Goal: Find specific page/section: Find specific page/section

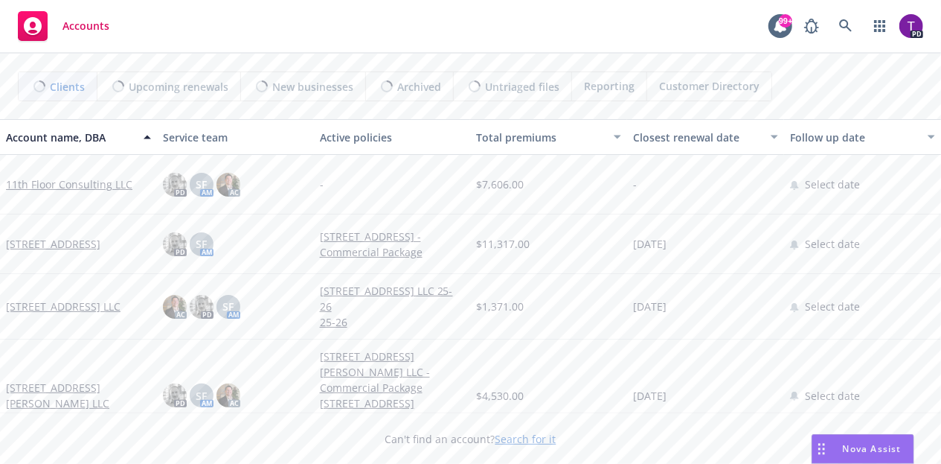
click at [522, 435] on link "Search for it" at bounding box center [526, 439] width 61 height 14
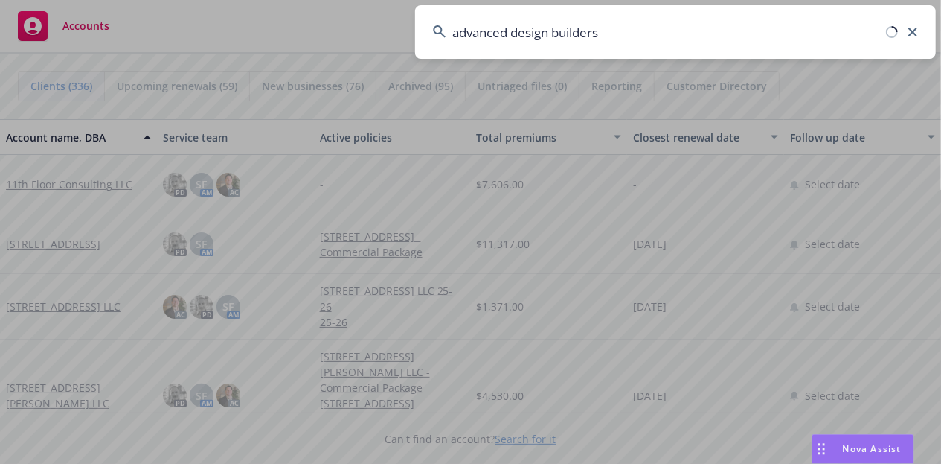
type input "advanced design builders"
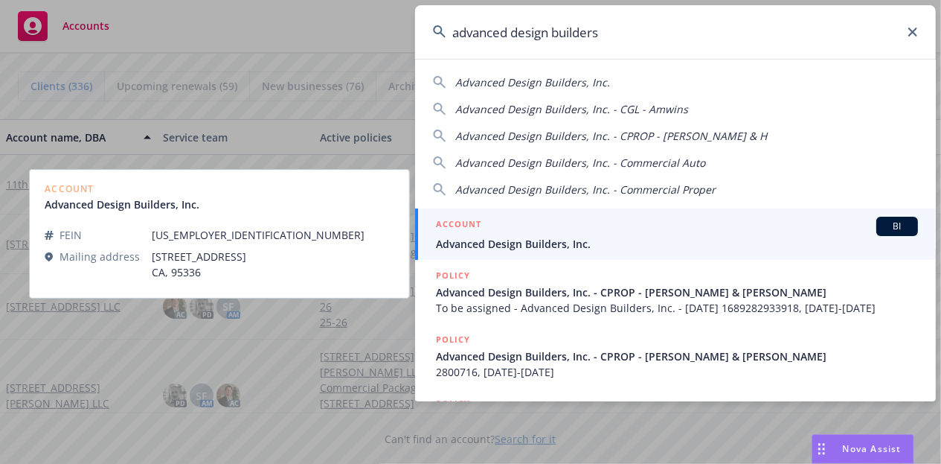
click at [488, 233] on div "ACCOUNT BI" at bounding box center [677, 226] width 482 height 19
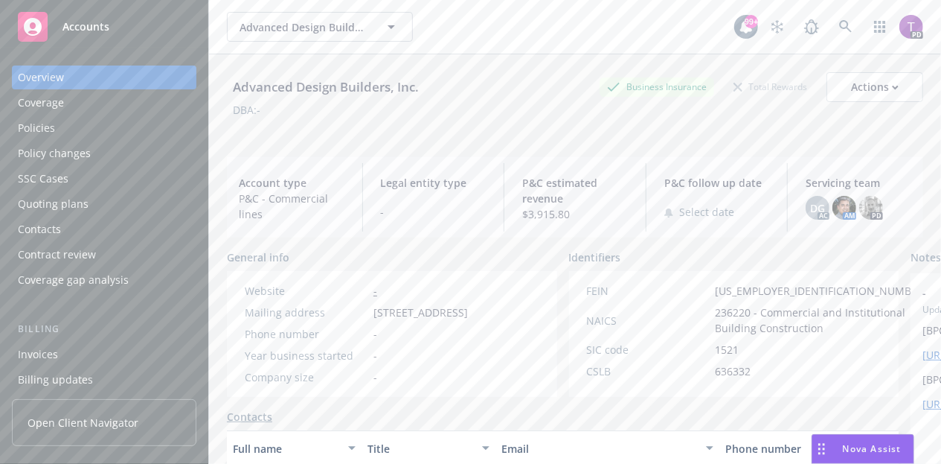
click at [39, 124] on div "Policies" at bounding box center [36, 128] width 37 height 24
